Goal: Use online tool/utility: Utilize a website feature to perform a specific function

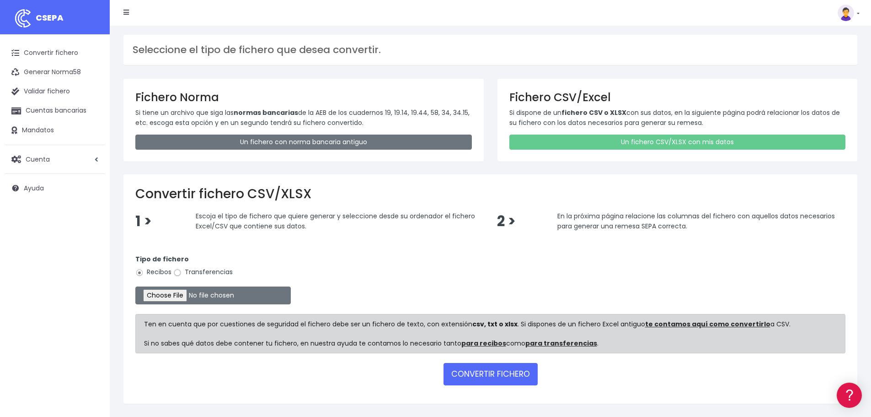
click at [177, 272] on input "Transferencias" at bounding box center [177, 272] width 8 height 8
radio input "true"
click at [179, 292] on input "file" at bounding box center [212, 295] width 155 height 18
type input "C:\fakepath\Transferencia SAD SEPA 110925.xlsx"
click at [476, 377] on button "CONVERTIR FICHERO" at bounding box center [491, 374] width 94 height 22
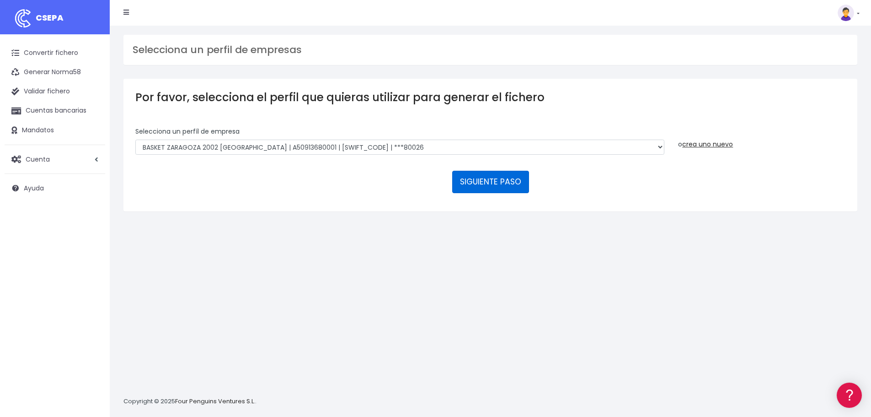
click at [511, 182] on button "SIGUIENTE PASO" at bounding box center [490, 182] width 77 height 22
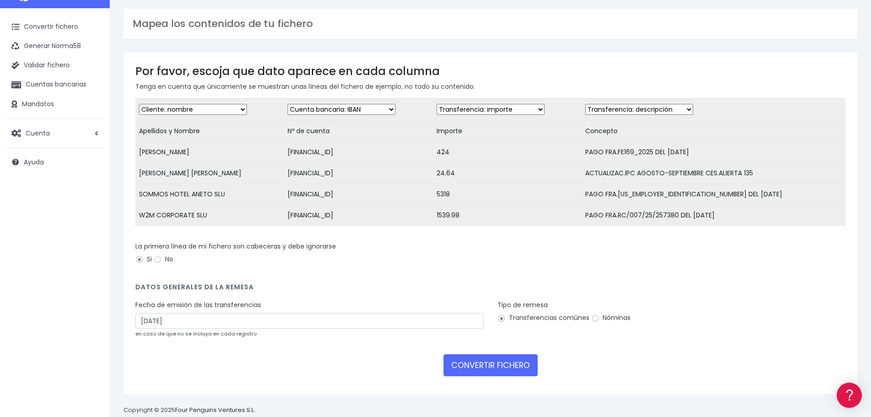
scroll to position [50, 0]
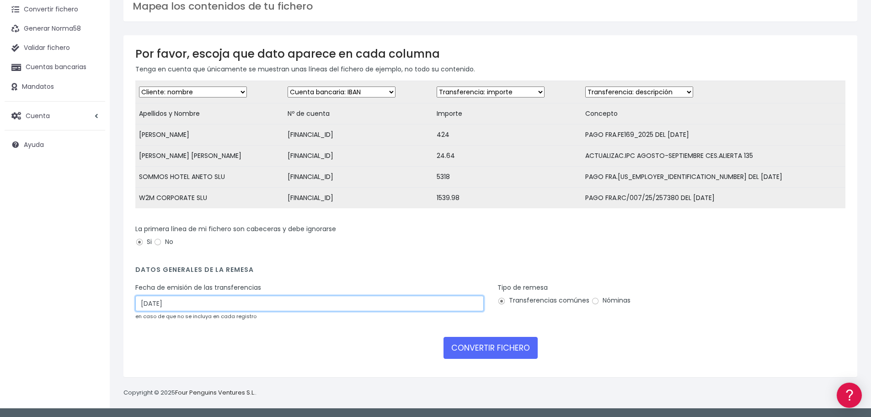
click at [152, 307] on input "13/09/2025" at bounding box center [309, 303] width 348 height 16
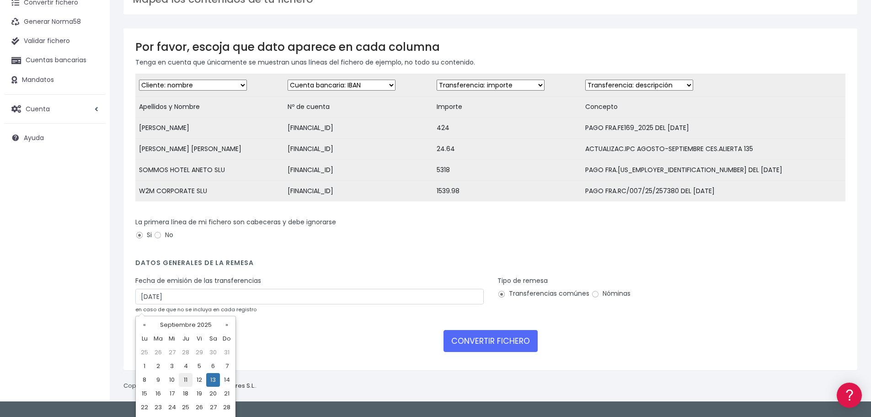
click at [187, 377] on td "11" at bounding box center [186, 380] width 14 height 14
type input "11/09/2025"
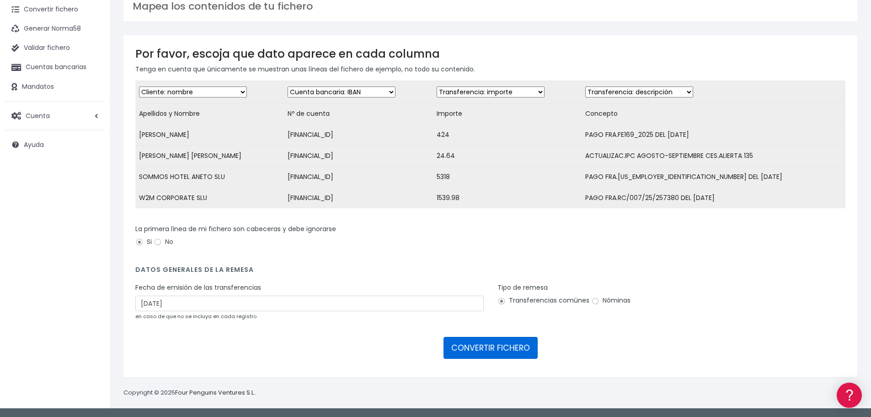
click at [519, 347] on button "CONVERTIR FICHERO" at bounding box center [491, 348] width 94 height 22
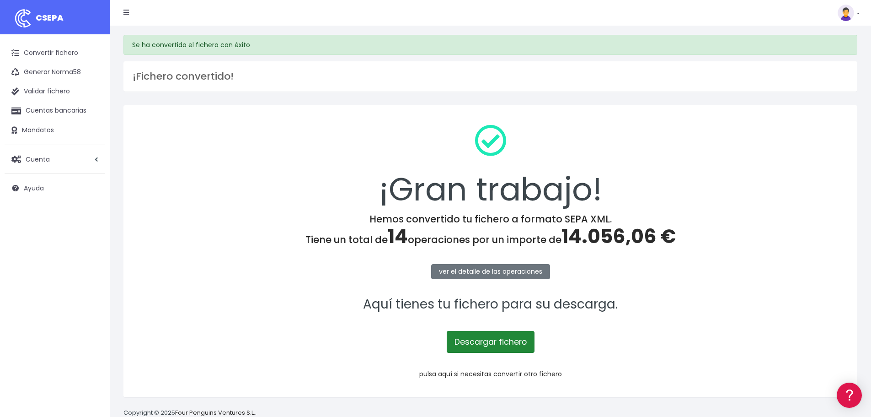
click at [479, 336] on link "Descargar fichero" at bounding box center [491, 342] width 88 height 22
click at [515, 342] on link "Descargar fichero" at bounding box center [491, 342] width 88 height 22
click at [76, 53] on link "Convertir fichero" at bounding box center [55, 52] width 101 height 19
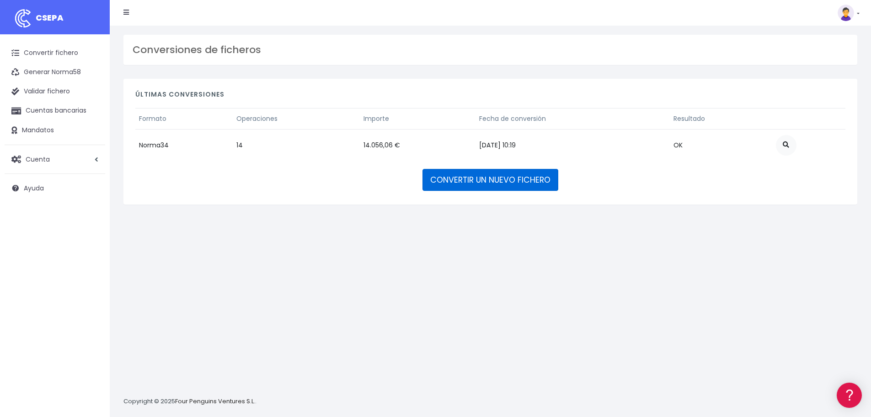
click at [498, 177] on link "CONVERTIR UN NUEVO FICHERO" at bounding box center [490, 180] width 136 height 22
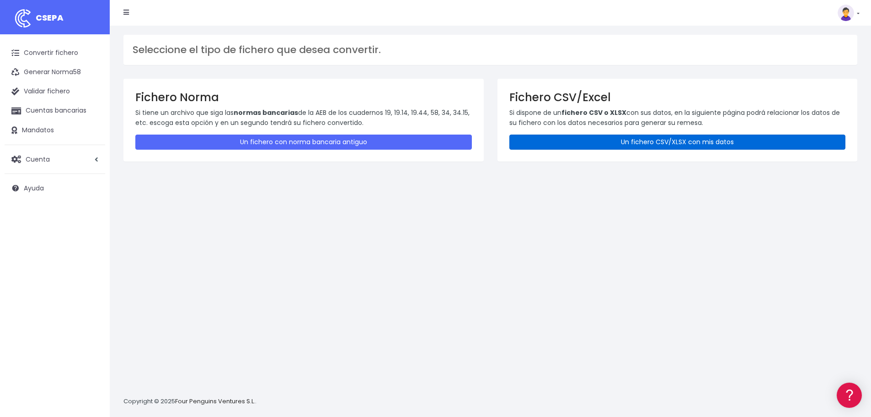
click at [688, 142] on link "Un fichero CSV/XLSX con mis datos" at bounding box center [677, 141] width 337 height 15
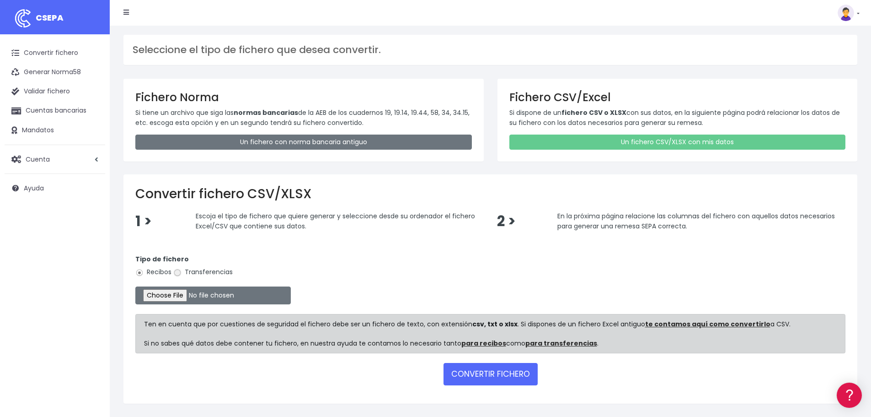
click at [176, 273] on input "Transferencias" at bounding box center [177, 272] width 8 height 8
radio input "true"
click at [174, 294] on input "file" at bounding box center [212, 295] width 155 height 18
click at [178, 299] on input "file" at bounding box center [212, 295] width 155 height 18
type input "C:\fakepath\Transferencia SAD SEPA 110925.xlsx"
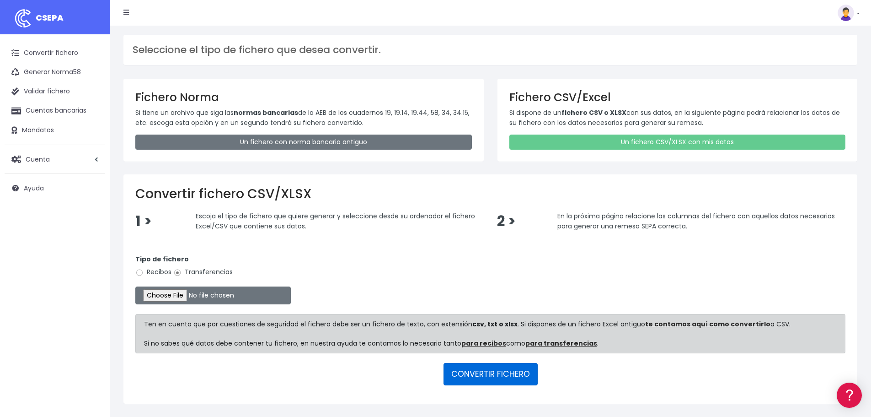
click at [516, 371] on button "CONVERTIR FICHERO" at bounding box center [491, 374] width 94 height 22
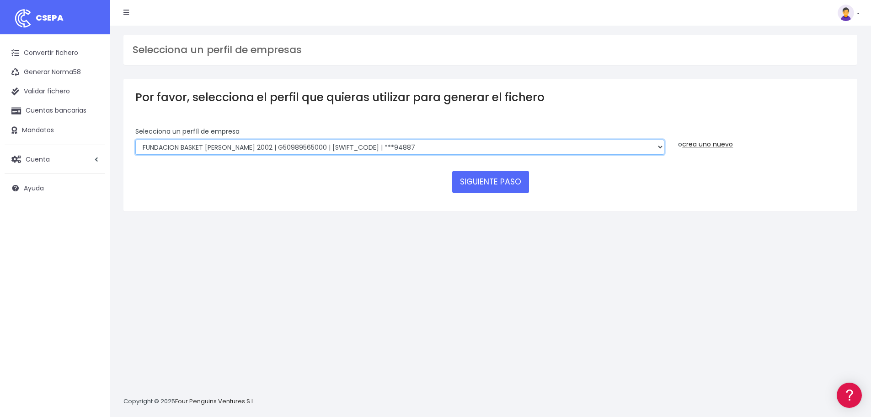
click at [488, 151] on select "FUNDACION BASKET [PERSON_NAME] 2002 | G50989565000 | [SWIFT_CODE] | ***94887 BA…" at bounding box center [399, 147] width 529 height 16
select select "1999"
click at [135, 139] on select "FUNDACION BASKET [PERSON_NAME] 2002 | G50989565000 | [SWIFT_CODE] | ***94887 BA…" at bounding box center [399, 147] width 529 height 16
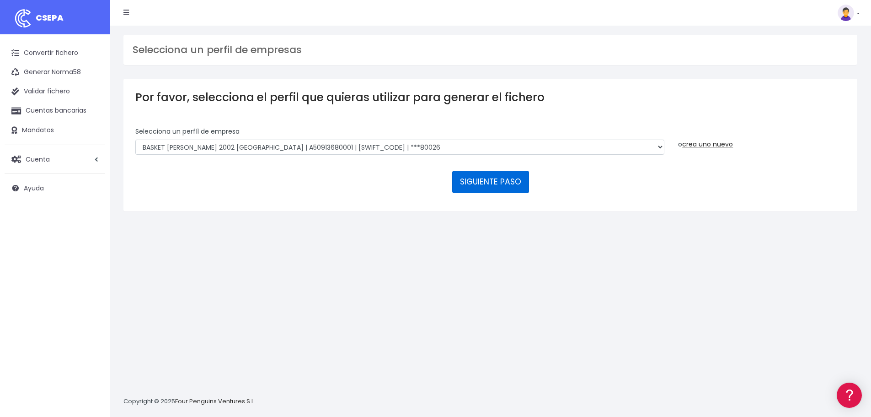
click at [501, 175] on button "SIGUIENTE PASO" at bounding box center [490, 182] width 77 height 22
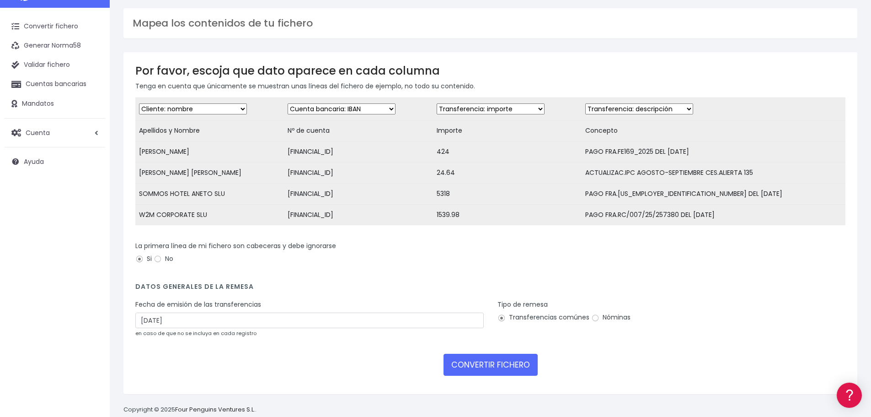
scroll to position [50, 0]
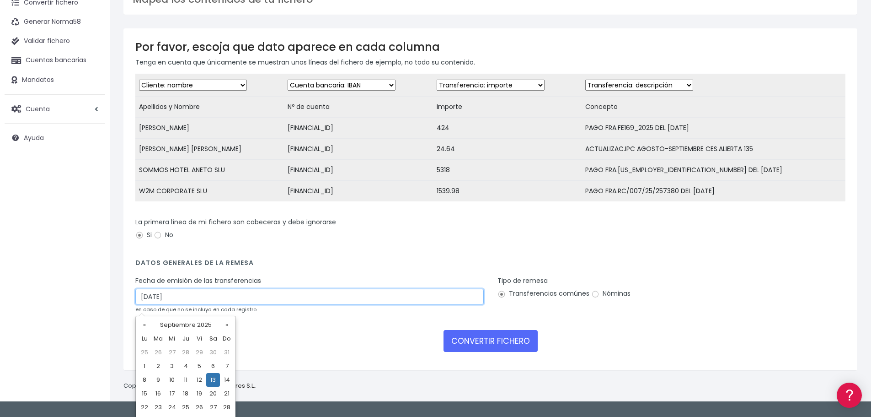
click at [166, 304] on input "[DATE]" at bounding box center [309, 297] width 348 height 16
click at [182, 378] on td "11" at bounding box center [186, 380] width 14 height 14
type input "[DATE]"
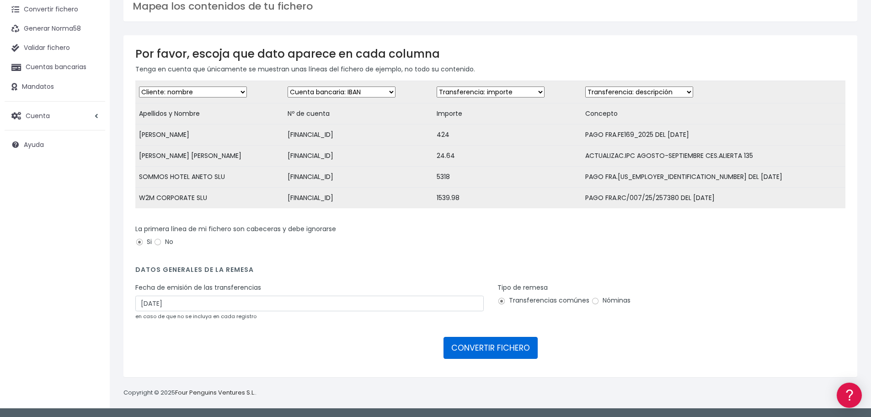
click at [523, 347] on button "CONVERTIR FICHERO" at bounding box center [491, 348] width 94 height 22
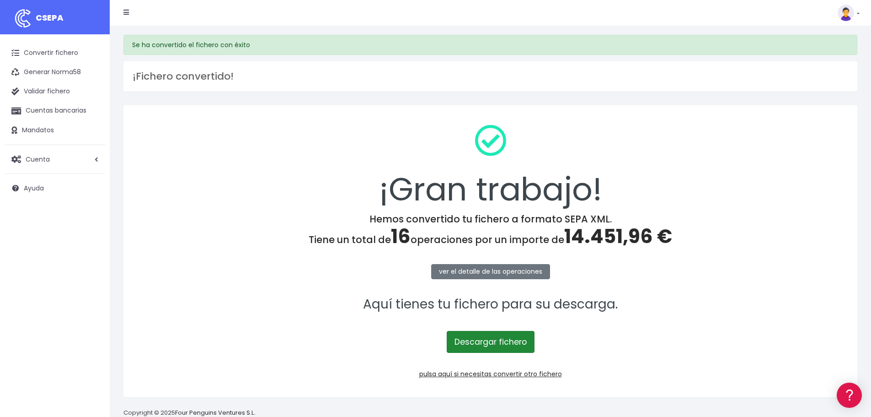
click at [519, 342] on link "Descargar fichero" at bounding box center [491, 342] width 88 height 22
